Goal: Task Accomplishment & Management: Complete application form

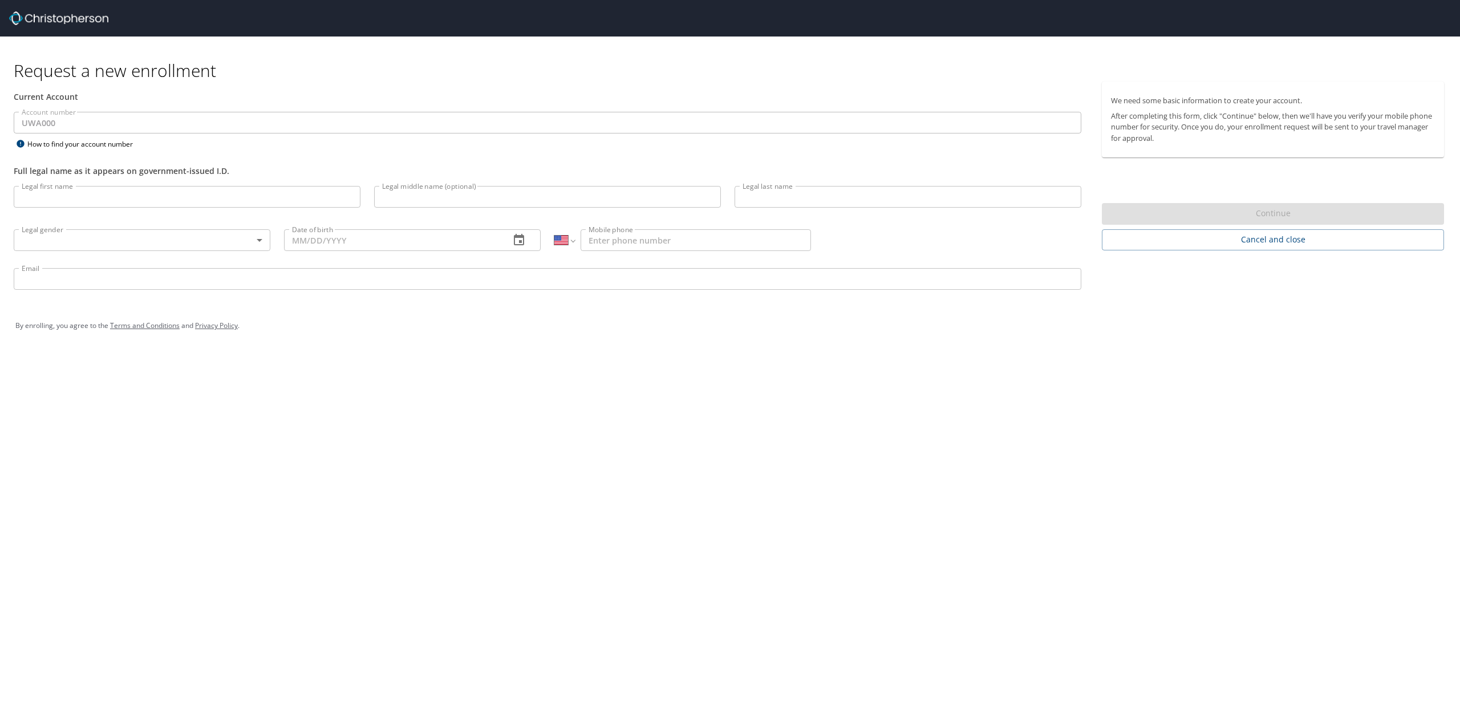
select select "US"
click at [90, 199] on div "Contact your travel manager or look for an email with a direct link that has th…" at bounding box center [104, 178] width 180 height 55
click at [270, 199] on input "Legal first name" at bounding box center [187, 197] width 347 height 22
type input "[PERSON_NAME]"
click at [779, 201] on input "Legal last name" at bounding box center [908, 197] width 347 height 22
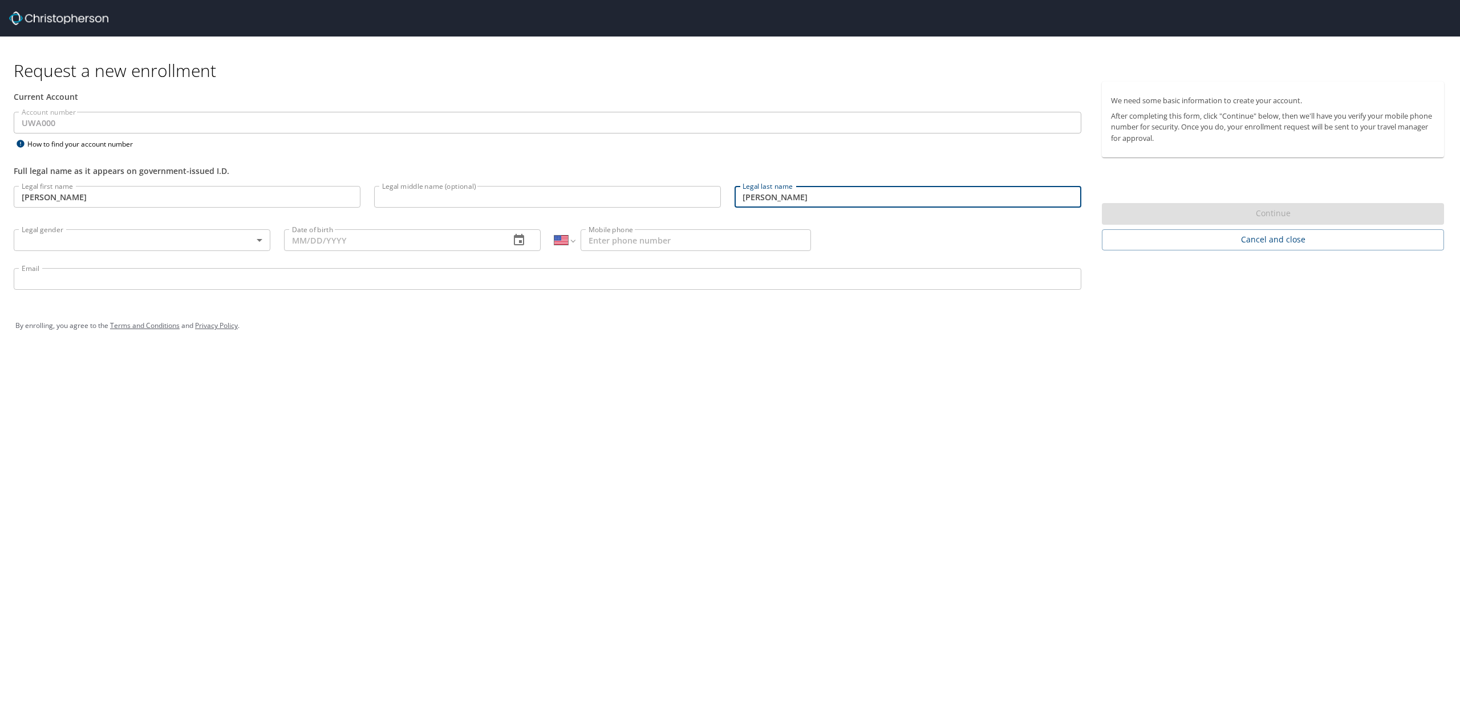
type input "[PERSON_NAME]"
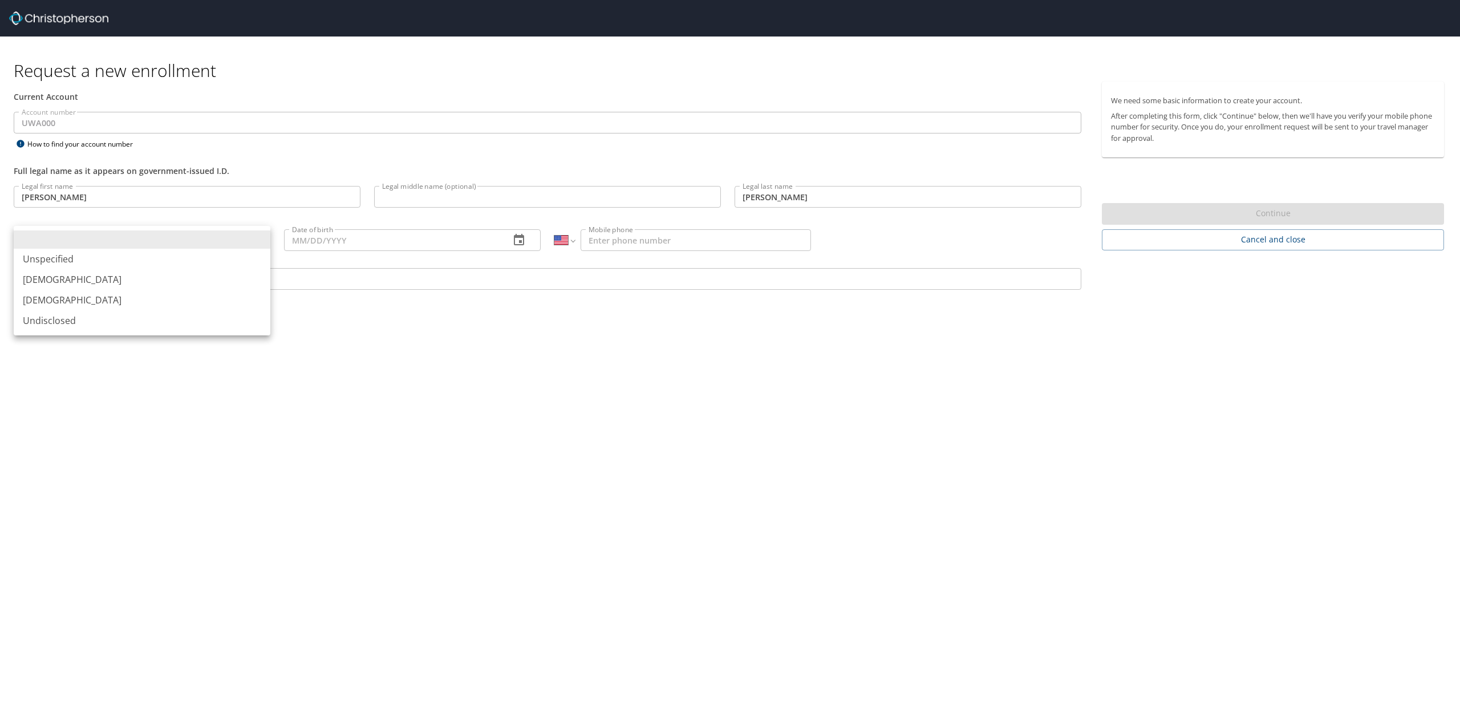
click at [244, 240] on body "Request a new enrollment Current Account Account number UWA000 Account number H…" at bounding box center [730, 362] width 1460 height 725
click at [248, 293] on li "[DEMOGRAPHIC_DATA]" at bounding box center [142, 300] width 257 height 21
type input "[DEMOGRAPHIC_DATA]"
click at [349, 240] on input "Date of birth" at bounding box center [392, 240] width 217 height 22
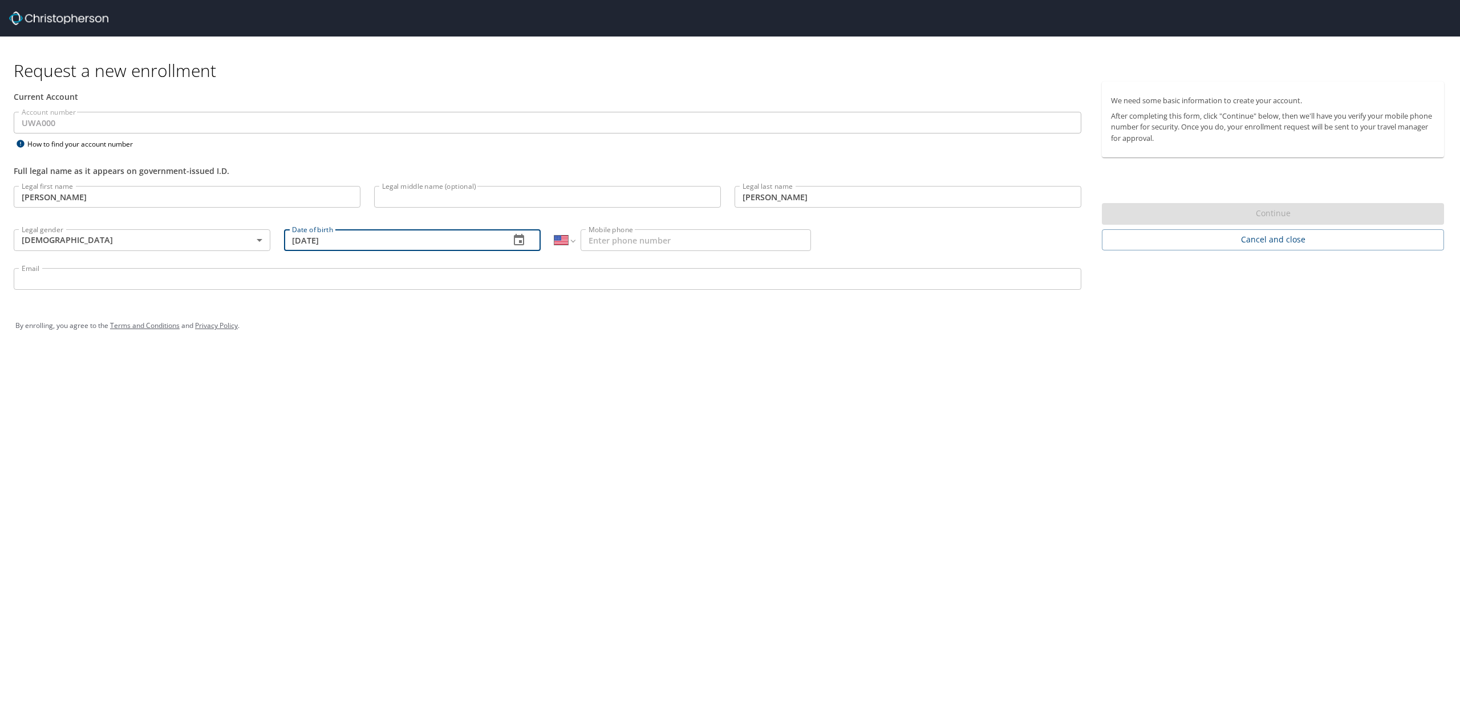
type input "[DATE]"
click at [647, 228] on div "International [GEOGRAPHIC_DATA] [GEOGRAPHIC_DATA] [GEOGRAPHIC_DATA] [GEOGRAPHIC…" at bounding box center [682, 239] width 270 height 43
click at [649, 234] on input "Mobile phone" at bounding box center [696, 240] width 230 height 22
click at [634, 241] on input "(206)" at bounding box center [696, 240] width 230 height 22
paste input "856-0862"
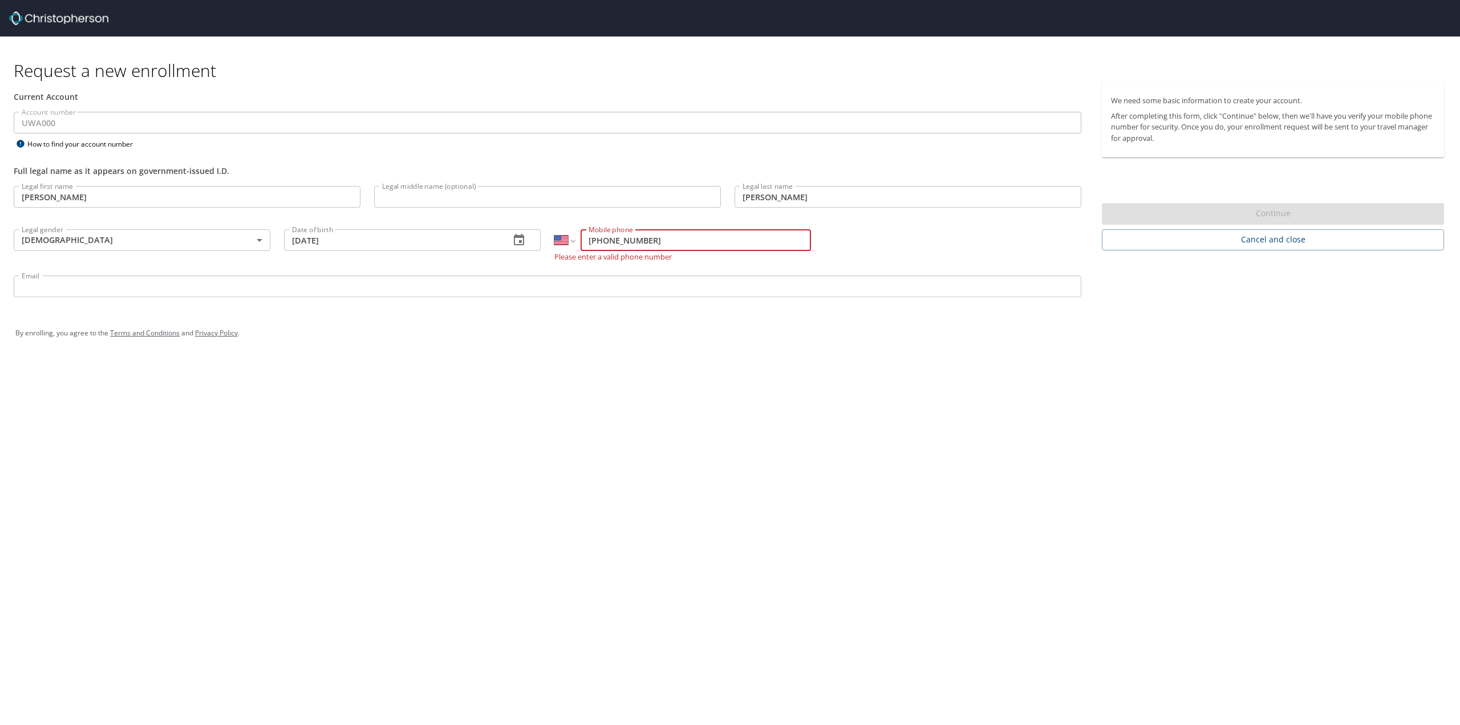
type input "[PHONE_NUMBER]"
click at [528, 281] on input "Email" at bounding box center [548, 286] width 1068 height 22
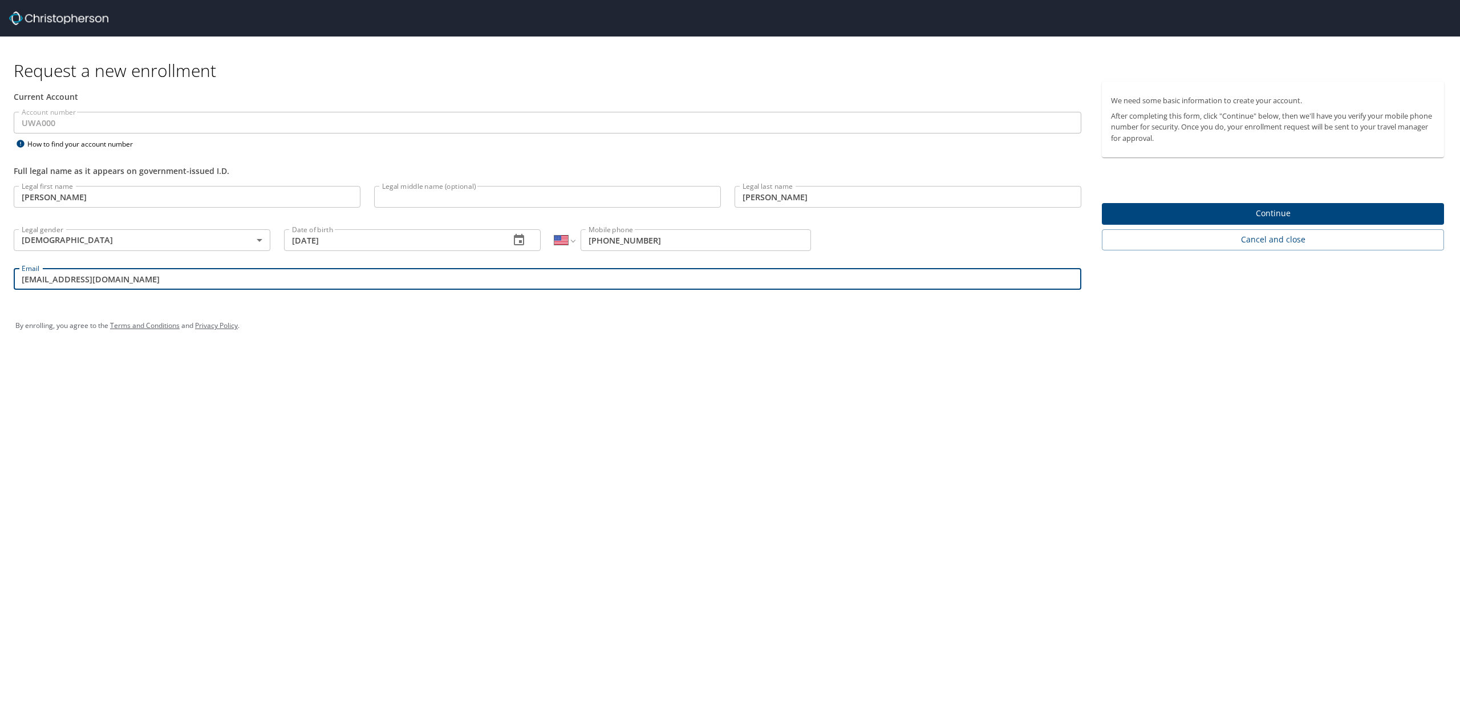
type input "[EMAIL_ADDRESS][DOMAIN_NAME]"
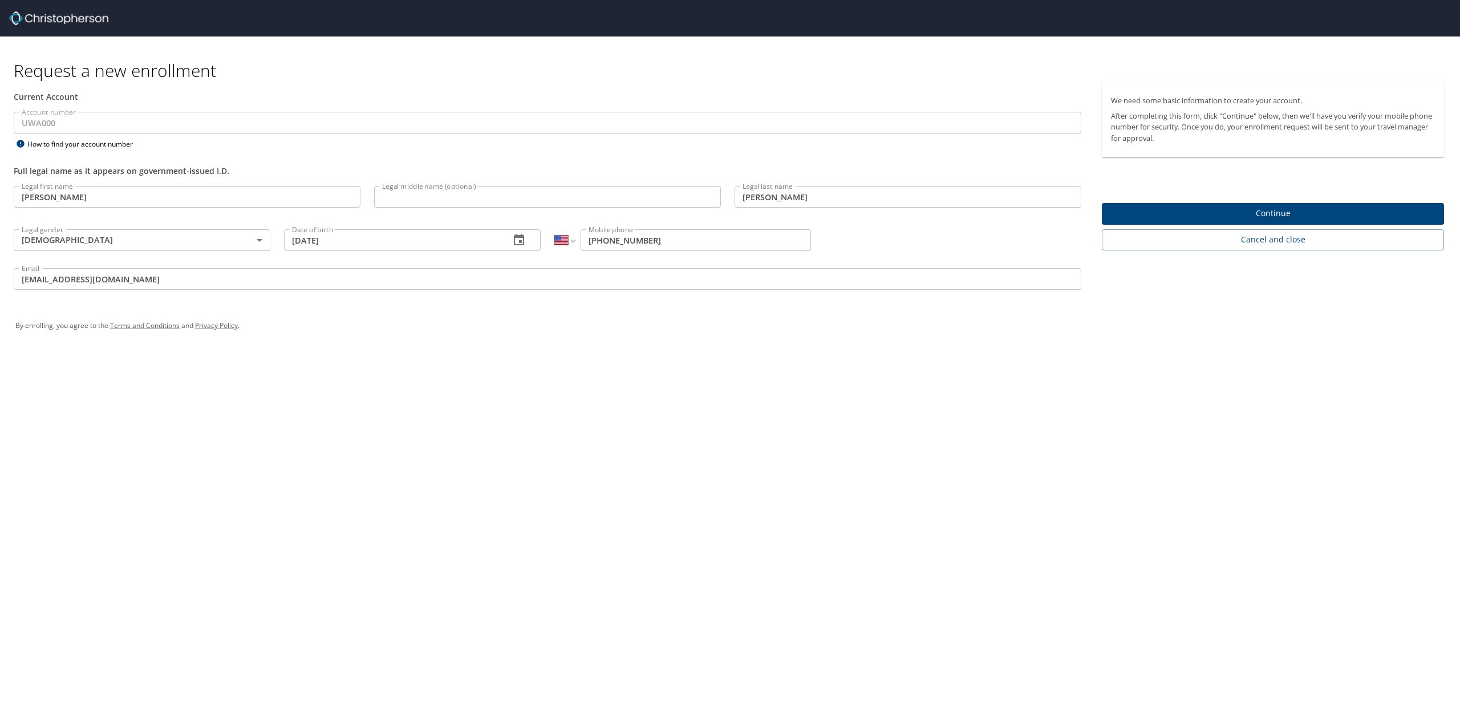
click at [367, 460] on div "Request a new enrollment Current Account Account number UWA000 Account number H…" at bounding box center [730, 362] width 1460 height 725
click at [1149, 213] on span "Continue" at bounding box center [1273, 213] width 324 height 14
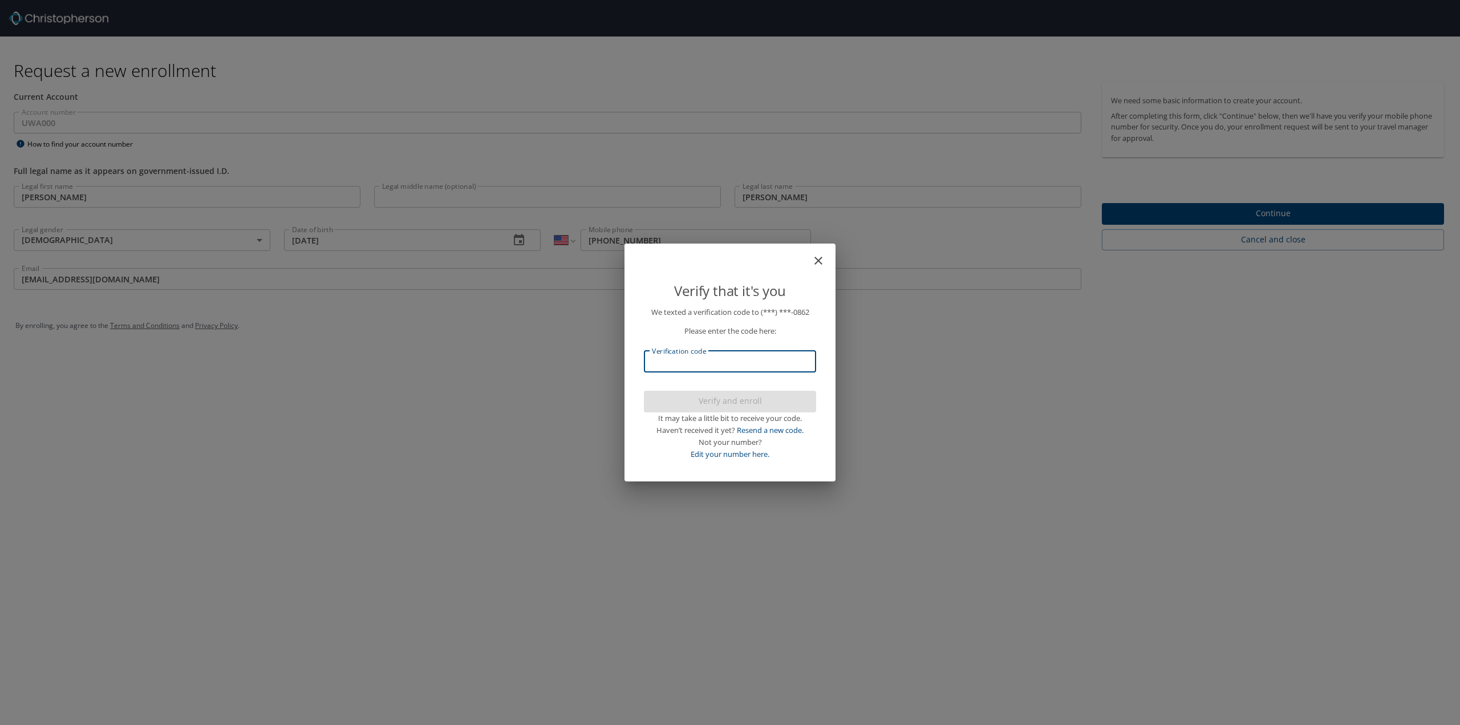
click at [759, 359] on input "Verification code" at bounding box center [730, 362] width 172 height 22
type input "210598"
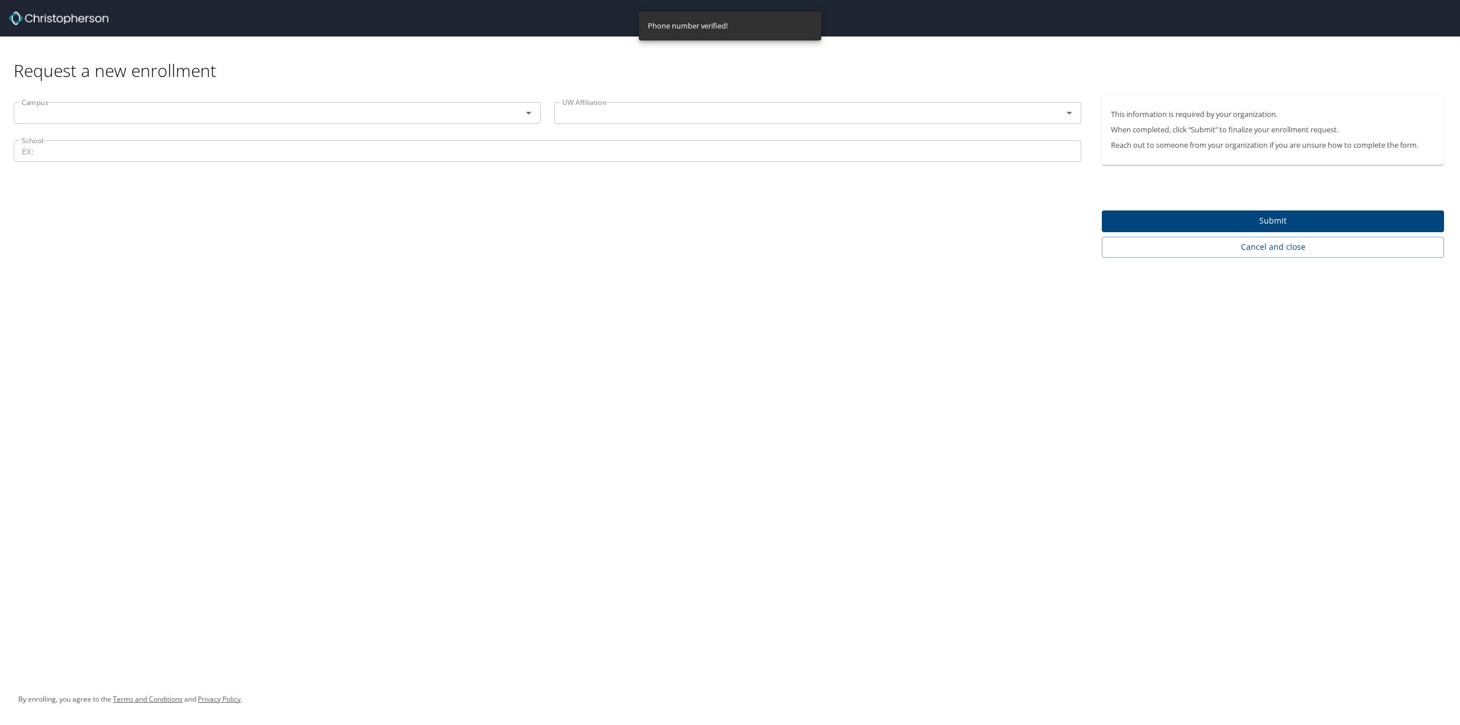
click at [281, 103] on div "Campus" at bounding box center [277, 113] width 527 height 22
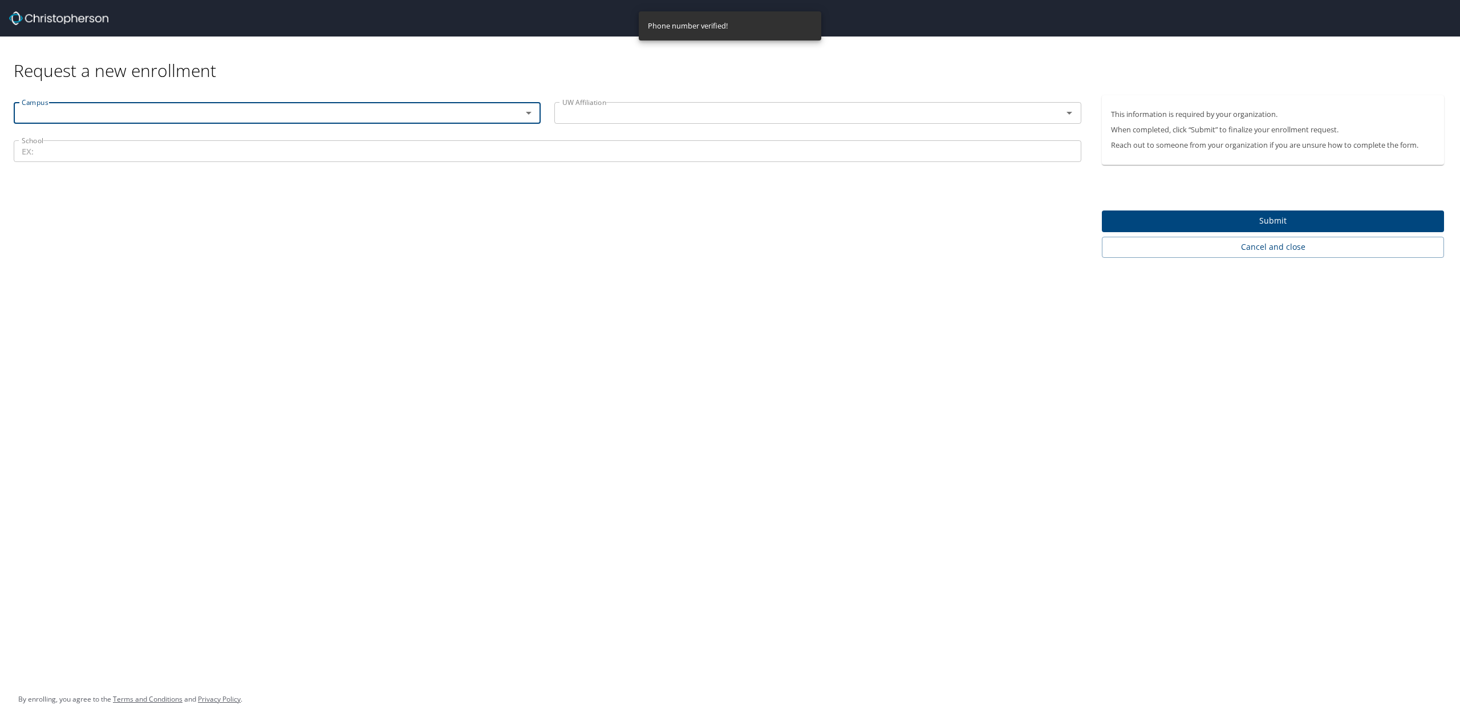
click at [527, 115] on icon "Open" at bounding box center [529, 113] width 14 height 14
click at [458, 201] on li "[GEOGRAPHIC_DATA]" at bounding box center [277, 202] width 527 height 21
type input "[GEOGRAPHIC_DATA]"
click at [619, 112] on input "text" at bounding box center [801, 113] width 486 height 15
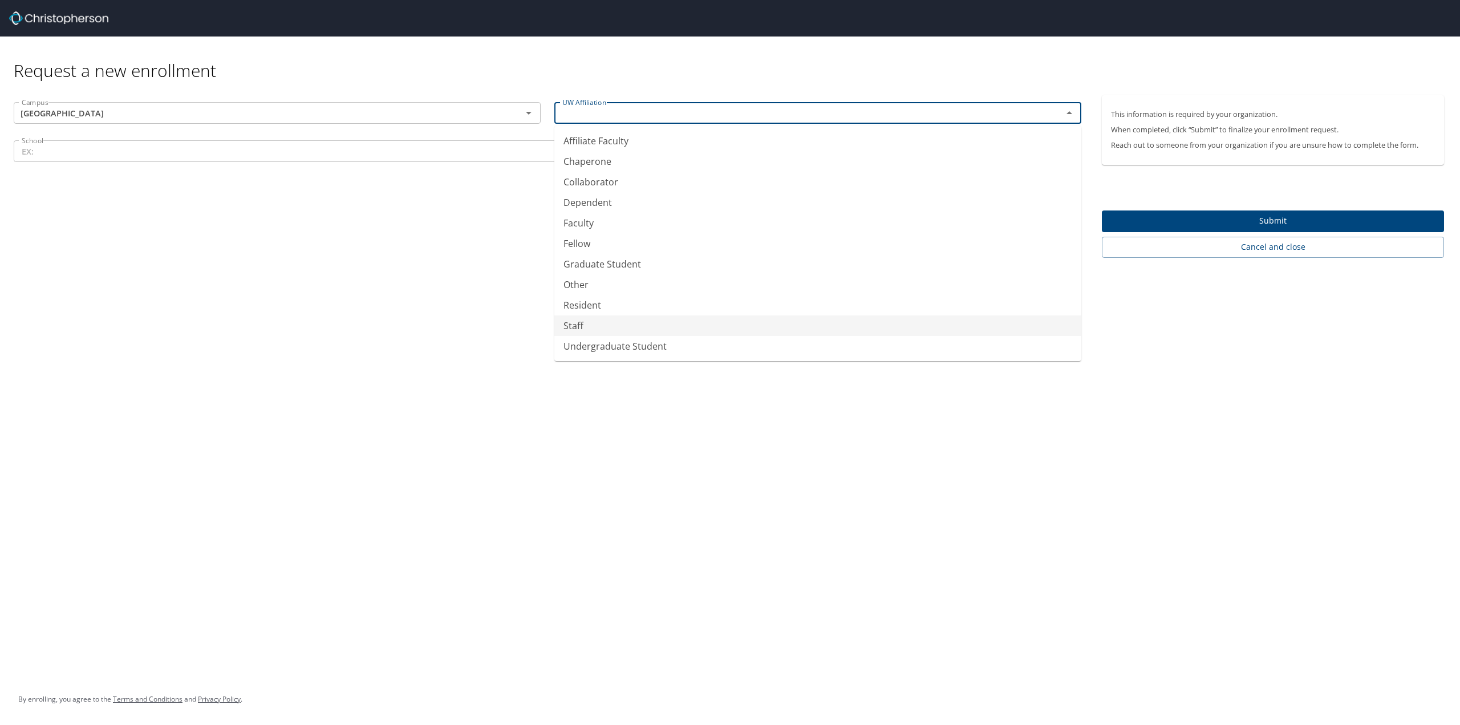
click at [668, 319] on li "Staff" at bounding box center [817, 325] width 527 height 21
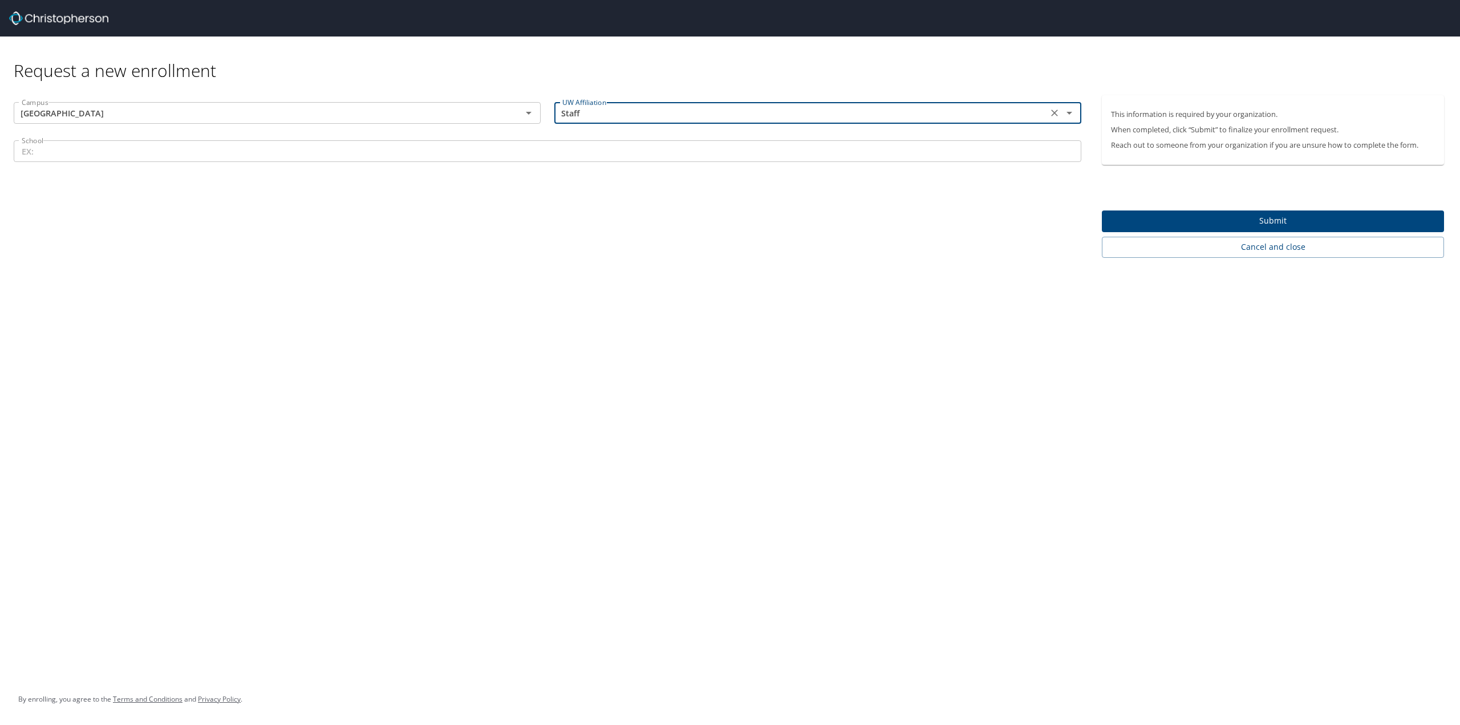
click at [1078, 114] on div "Staff UW Affiliation" at bounding box center [817, 113] width 527 height 22
click at [1067, 114] on icon "Open" at bounding box center [1069, 113] width 14 height 14
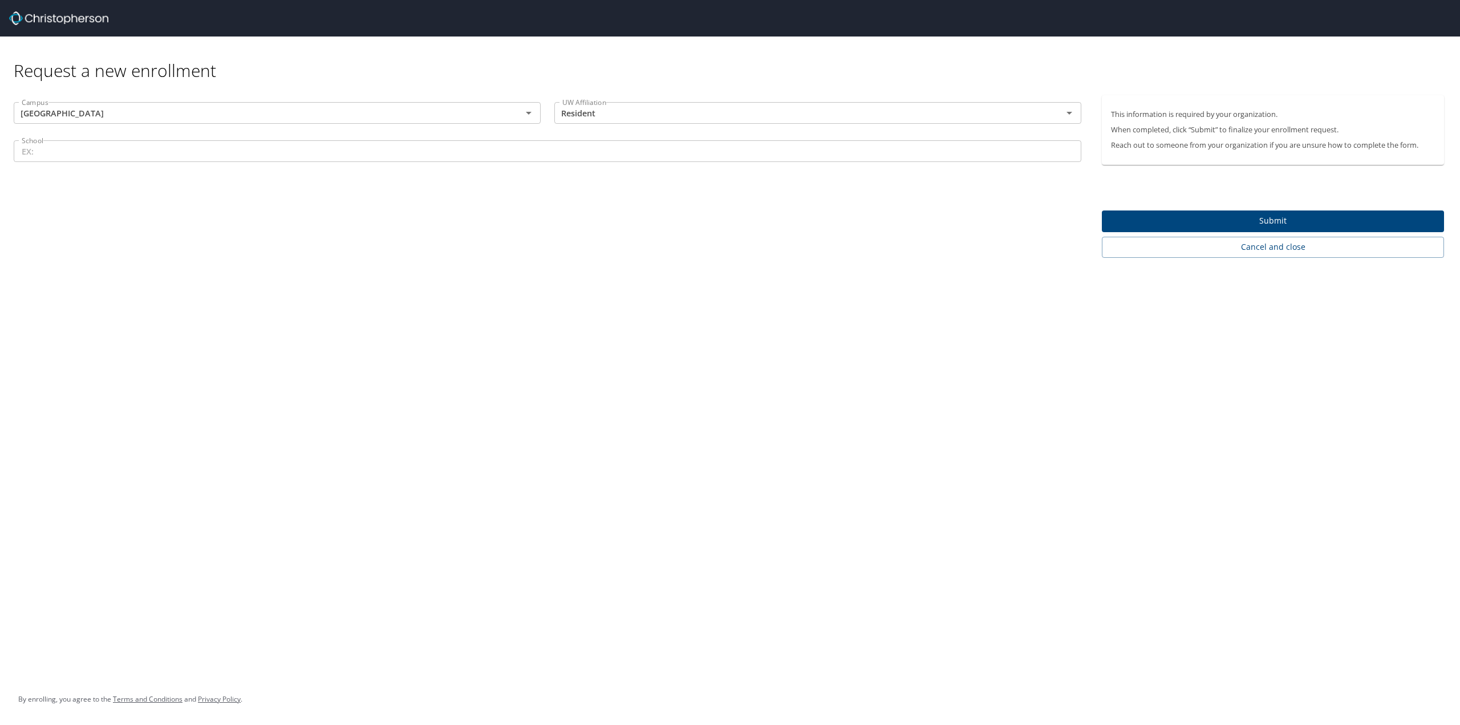
click at [463, 379] on div "Request a new enrollment Campus [GEOGRAPHIC_DATA] UW Affiliation Resident UW Af…" at bounding box center [730, 362] width 1460 height 725
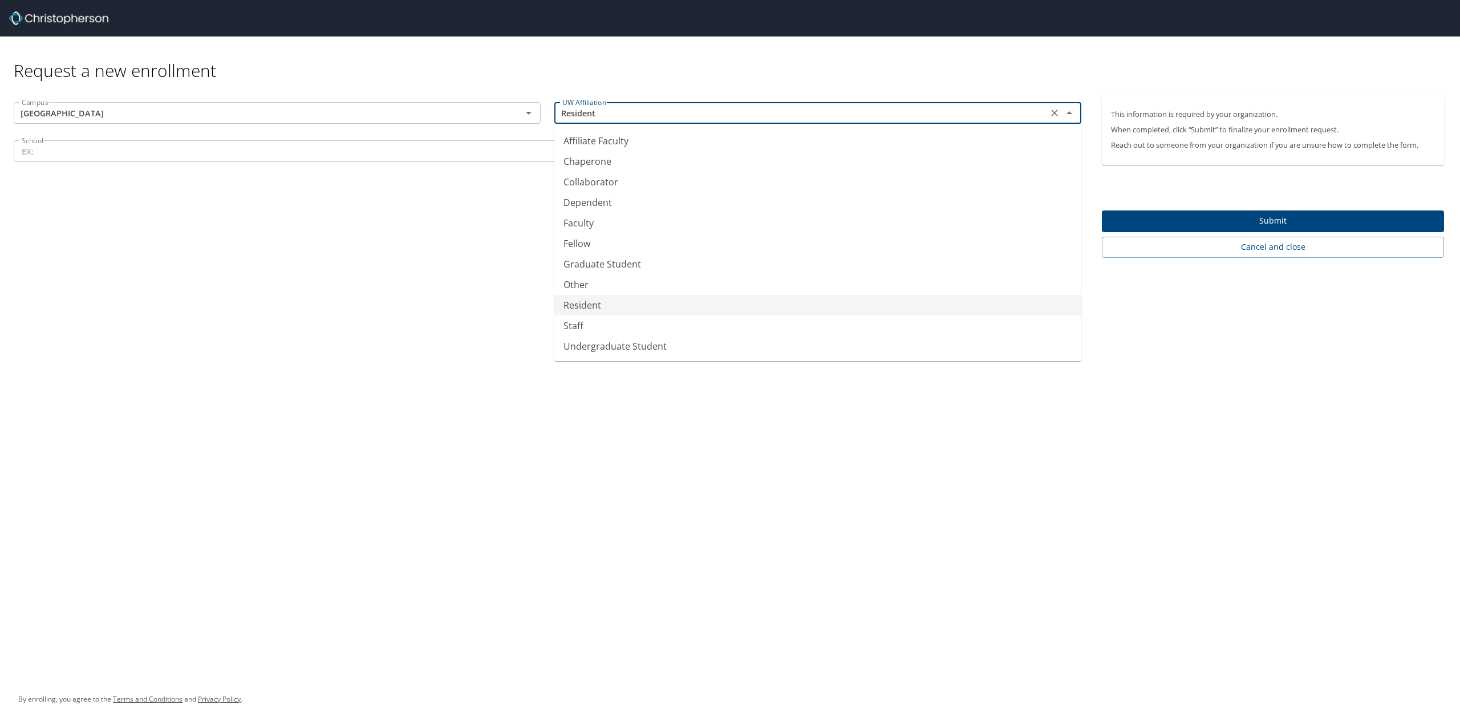
click at [594, 110] on input "Resident" at bounding box center [801, 113] width 486 height 15
click at [603, 330] on li "Staff" at bounding box center [817, 325] width 527 height 21
type input "Staff"
click at [552, 150] on input "School" at bounding box center [548, 151] width 1068 height 22
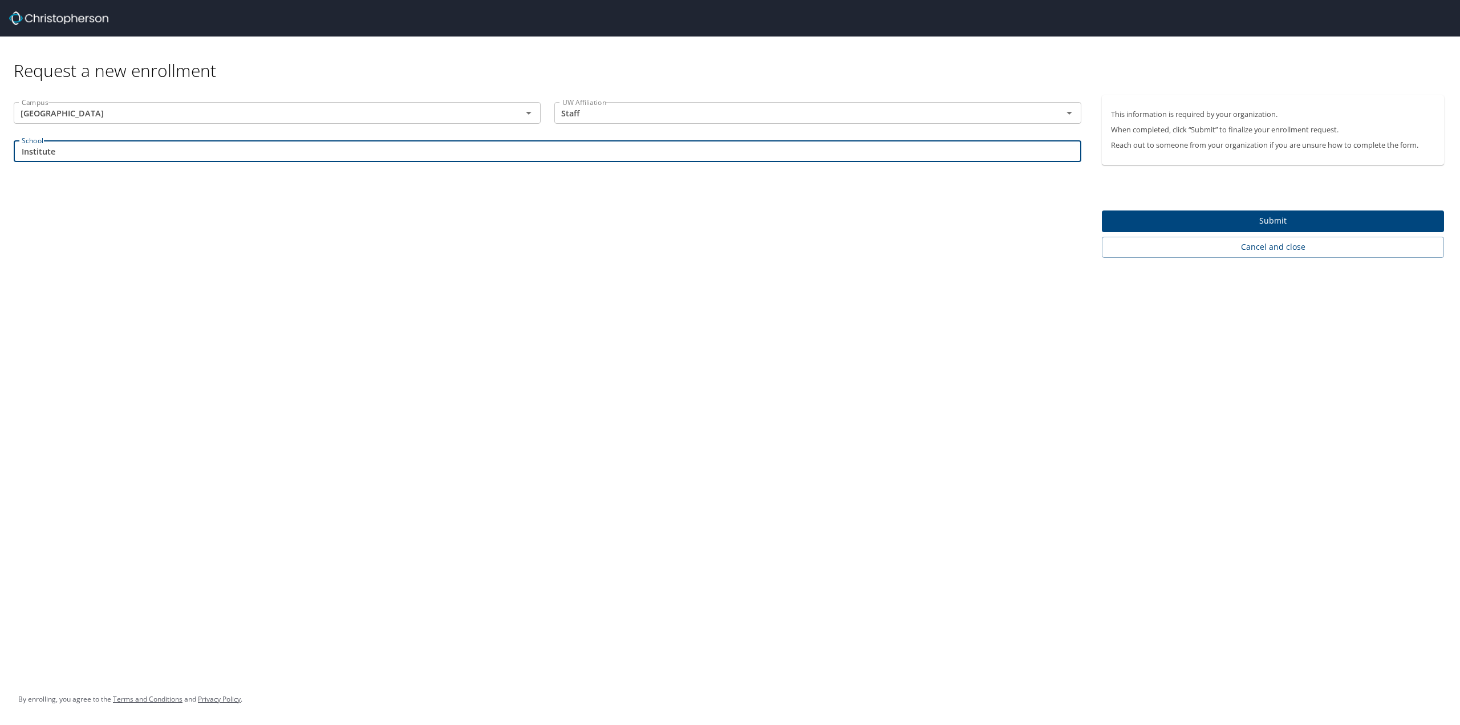
click at [105, 143] on input "Institute" at bounding box center [548, 151] width 1068 height 22
paste input "​The Institute for Health Metrics and Evaluation's"
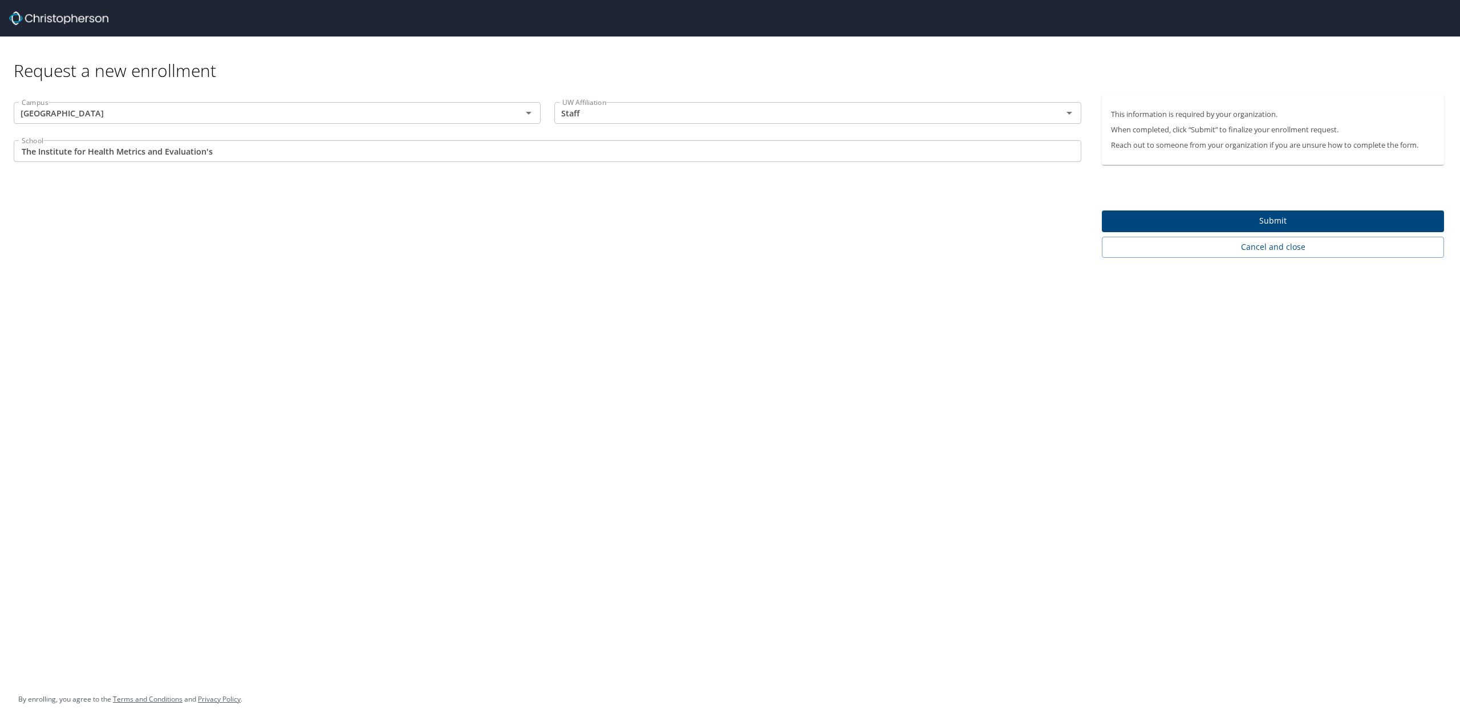
click at [289, 275] on div "Request a new enrollment Campus [GEOGRAPHIC_DATA] UW Affiliation Staff UW Affil…" at bounding box center [730, 362] width 1460 height 725
click at [226, 159] on input "​The Institute for Health Metrics and Evaluation's" at bounding box center [548, 151] width 1068 height 22
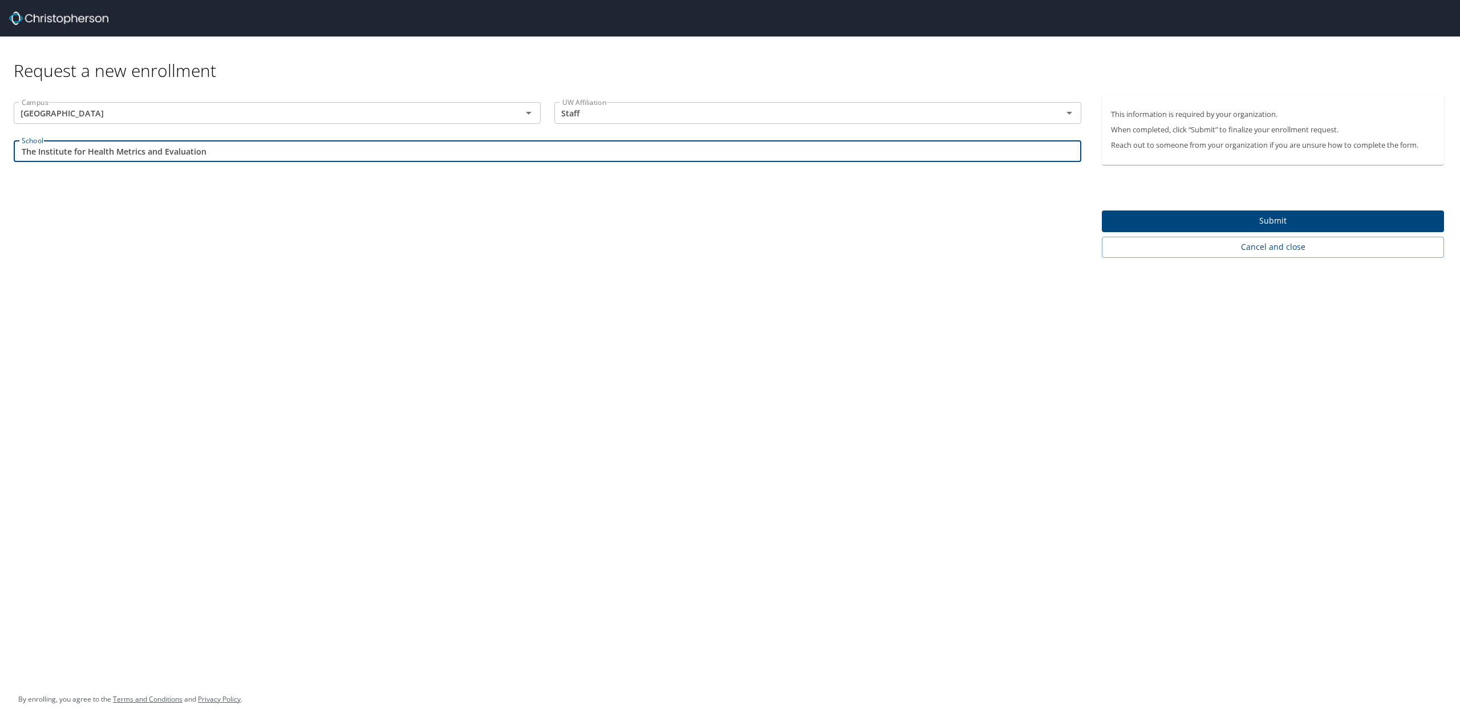
type input "​The Institute for Health Metrics and Evaluation"
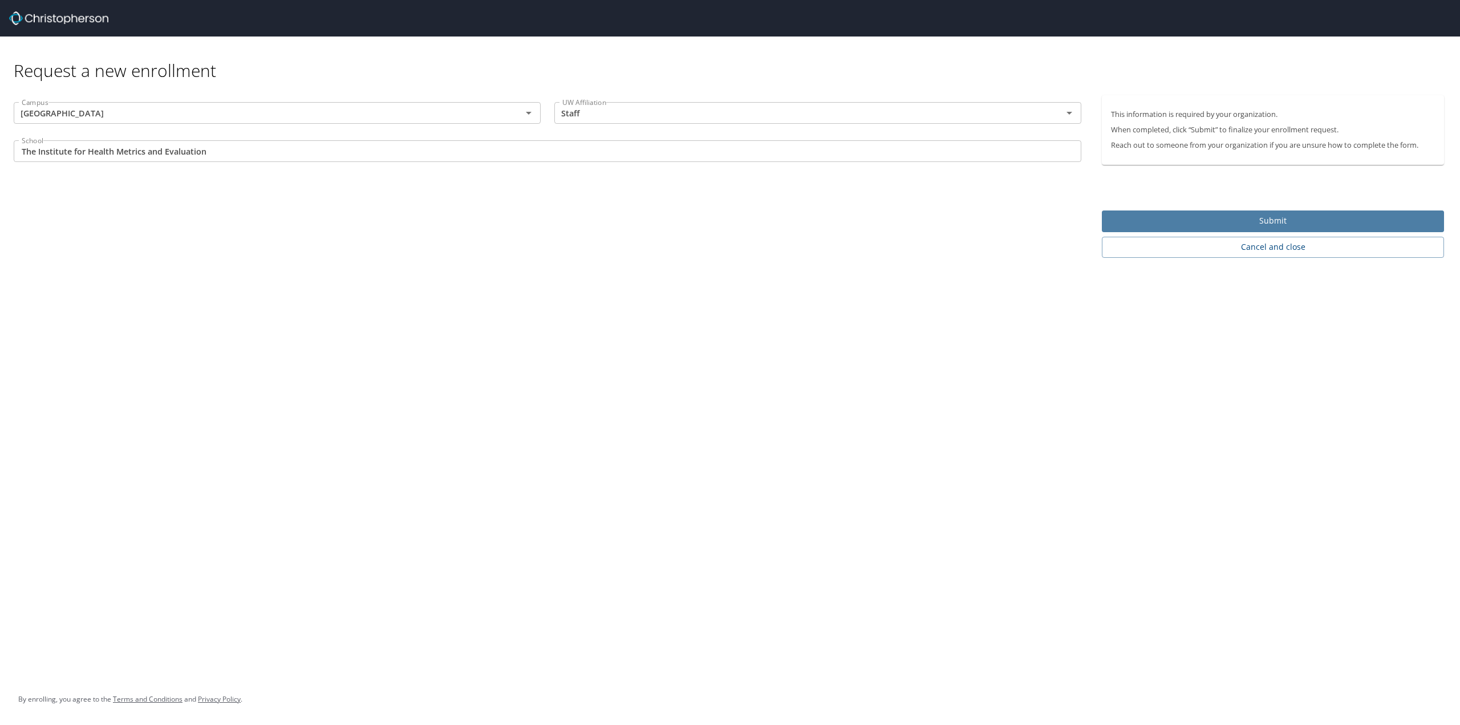
click at [1263, 225] on span "Submit" at bounding box center [1273, 221] width 324 height 14
